Goal: Task Accomplishment & Management: Manage account settings

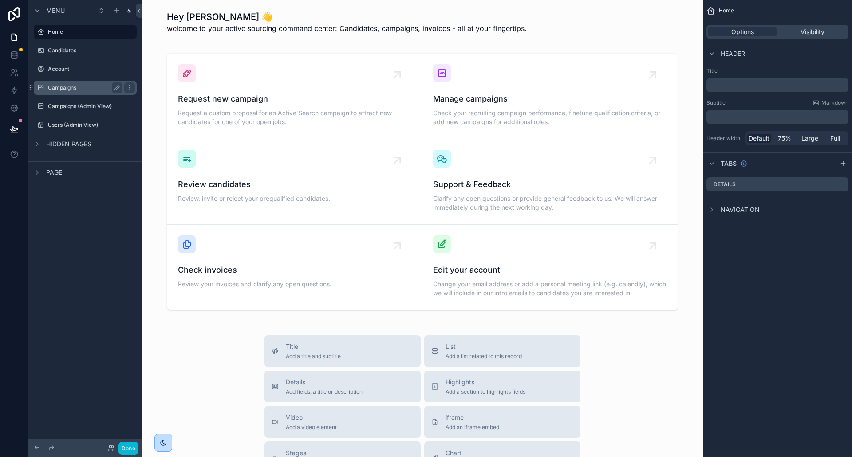
click at [59, 89] on label "Campaigns" at bounding box center [83, 87] width 71 height 7
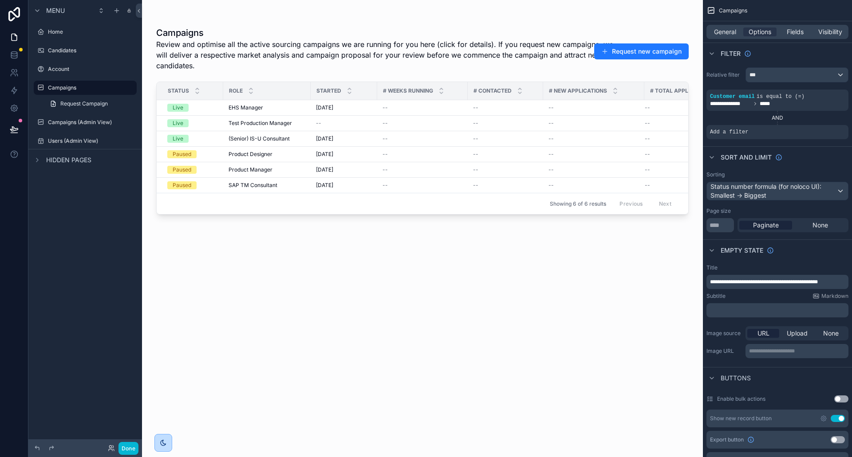
click at [242, 110] on div "scrollable content" at bounding box center [422, 223] width 561 height 447
click at [242, 110] on span "EHS Manager" at bounding box center [246, 107] width 35 height 7
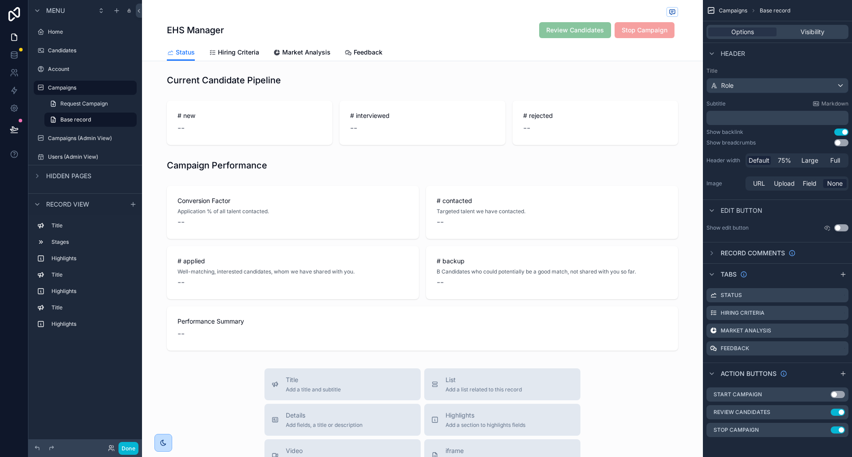
scroll to position [119, 0]
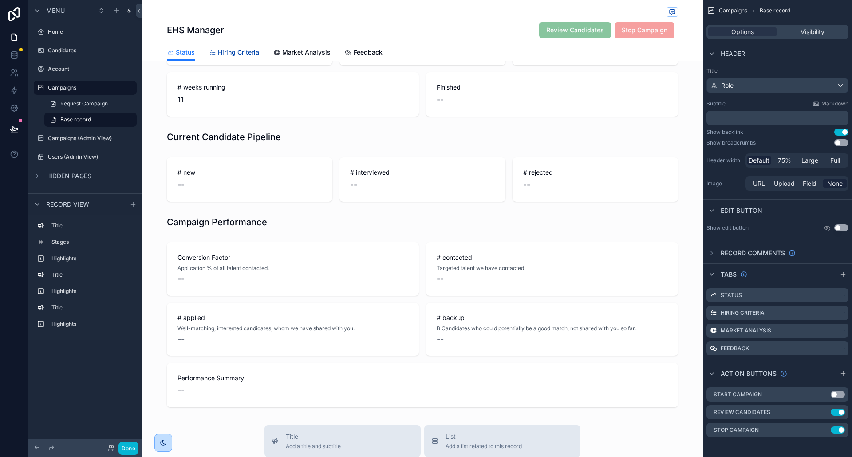
click at [233, 54] on span "Hiring Criteria" at bounding box center [238, 52] width 41 height 9
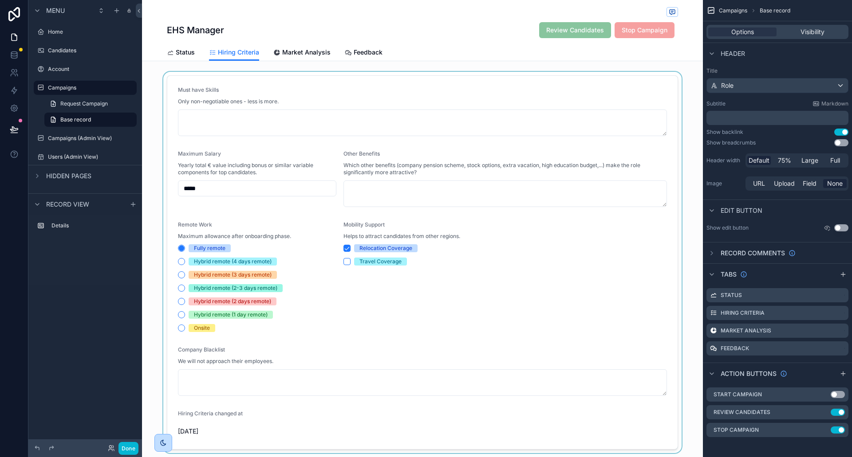
click at [278, 117] on div "scrollable content" at bounding box center [422, 263] width 561 height 382
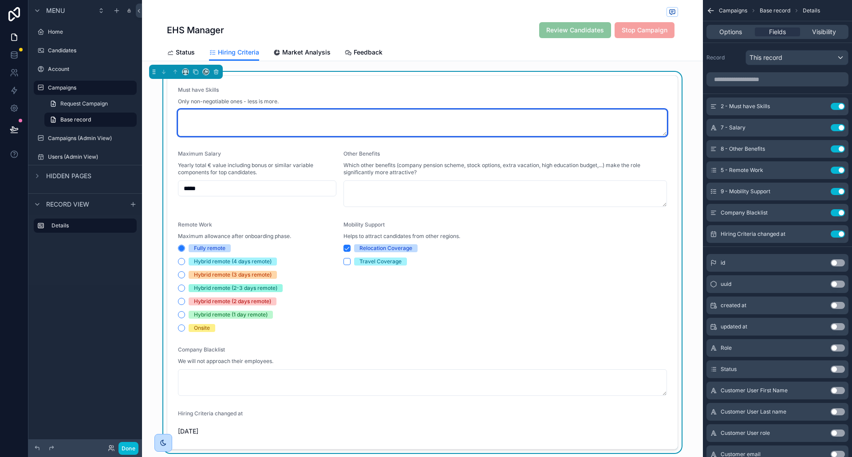
click at [278, 117] on textarea "scrollable content" at bounding box center [422, 123] width 489 height 27
